Goal: Transaction & Acquisition: Book appointment/travel/reservation

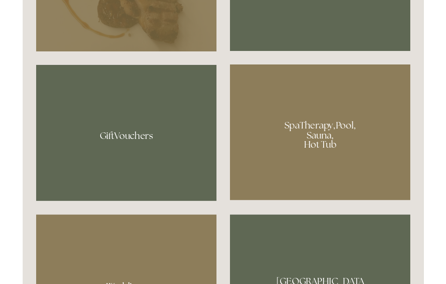
scroll to position [505, 0]
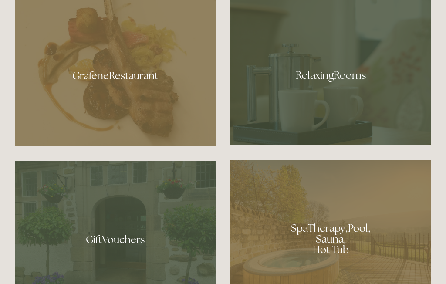
click at [342, 77] on div at bounding box center [330, 72] width 201 height 146
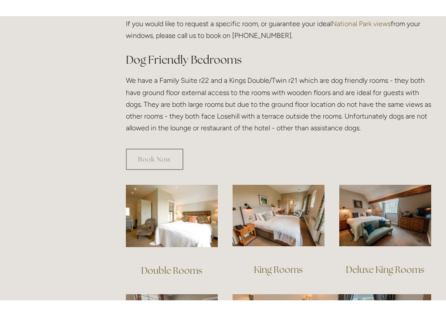
scroll to position [480, 0]
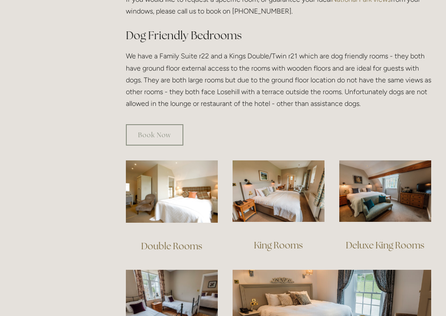
click at [176, 183] on img at bounding box center [172, 191] width 92 height 62
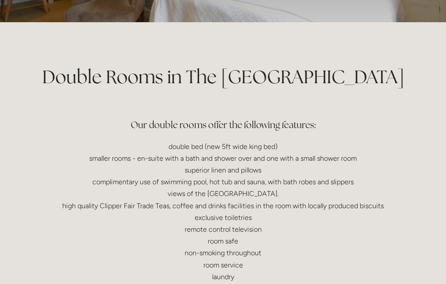
scroll to position [145, 0]
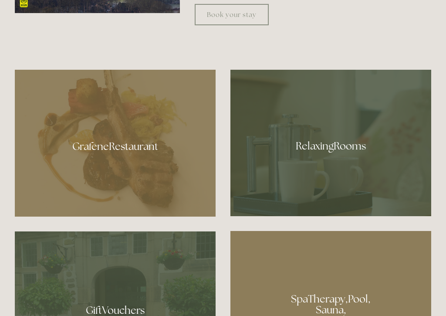
scroll to position [467, 0]
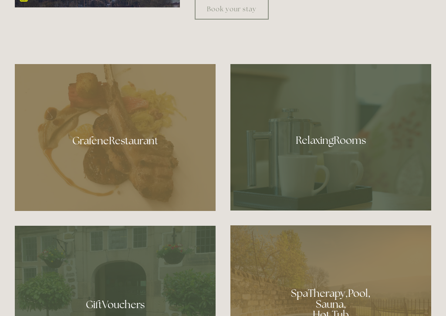
click at [326, 144] on div at bounding box center [330, 137] width 201 height 146
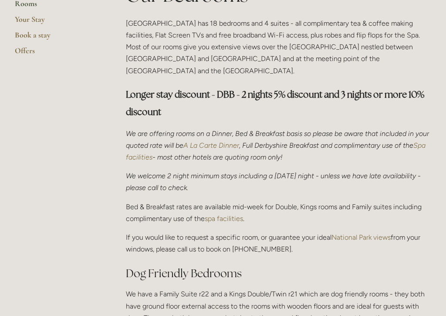
scroll to position [201, 0]
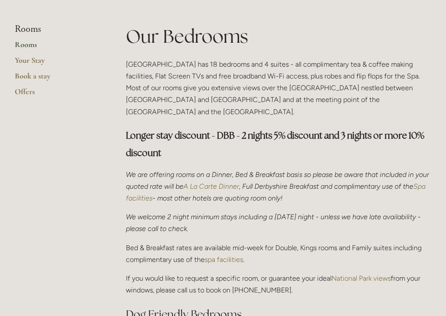
click at [29, 42] on link "Rooms" at bounding box center [56, 48] width 83 height 16
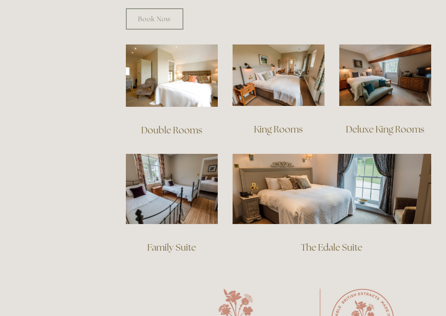
scroll to position [595, 0]
click at [386, 69] on img at bounding box center [385, 74] width 92 height 61
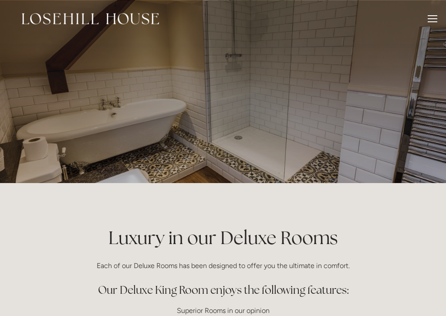
click at [430, 19] on div at bounding box center [432, 20] width 10 height 10
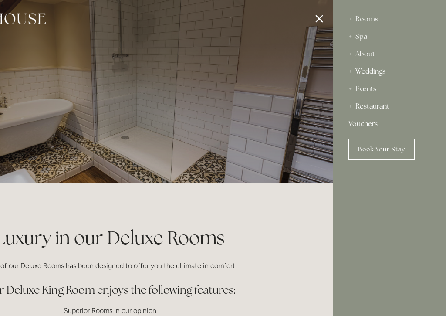
click at [324, 17] on div at bounding box center [110, 158] width 446 height 316
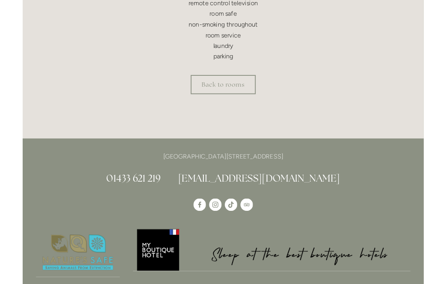
scroll to position [441, 0]
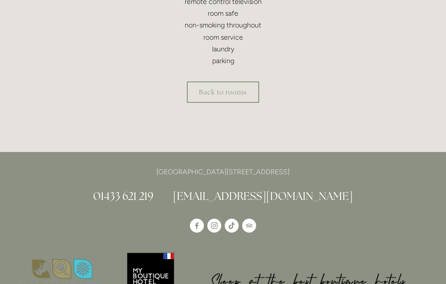
click at [236, 85] on link "Back to rooms" at bounding box center [223, 91] width 72 height 21
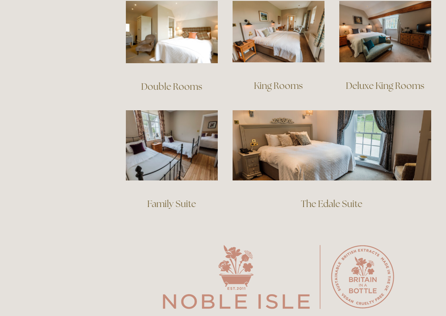
scroll to position [642, 0]
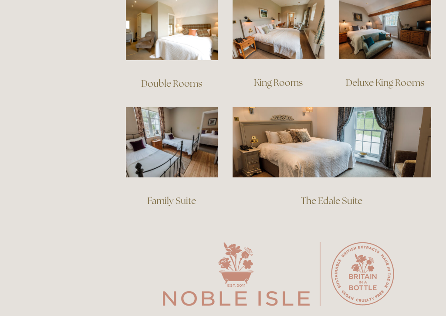
click at [313, 138] on img at bounding box center [331, 142] width 198 height 70
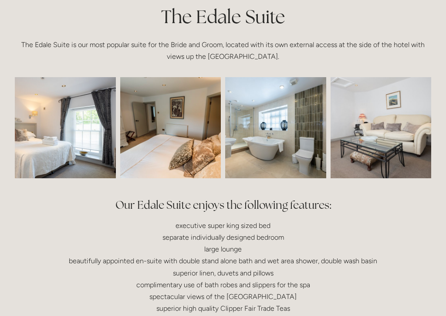
scroll to position [223, 0]
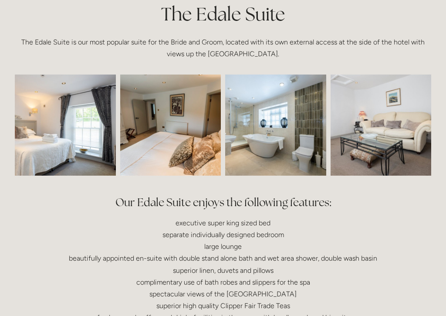
click at [430, 217] on p "executive super king sized bed separate individually designed bedroom large lou…" at bounding box center [223, 306] width 416 height 178
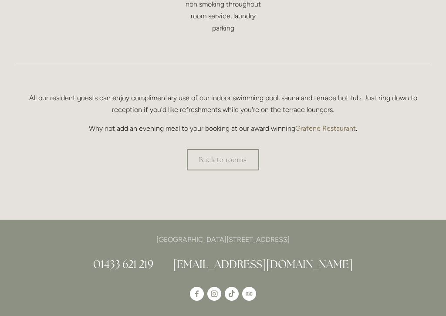
scroll to position [585, 0]
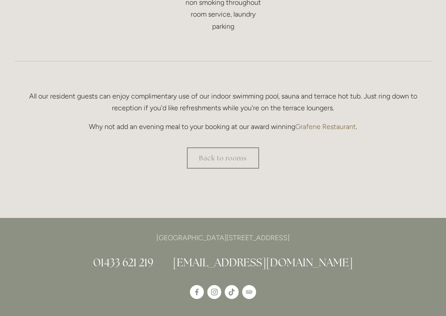
click at [232, 151] on link "Back to rooms" at bounding box center [223, 158] width 72 height 21
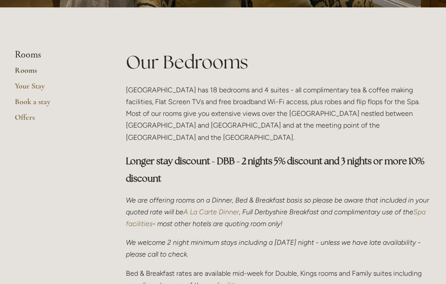
scroll to position [176, 0]
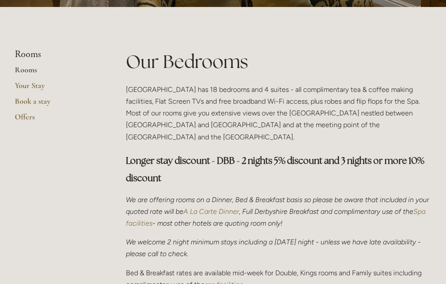
click at [43, 98] on link "Book a stay" at bounding box center [56, 104] width 83 height 16
